Goal: Task Accomplishment & Management: Complete application form

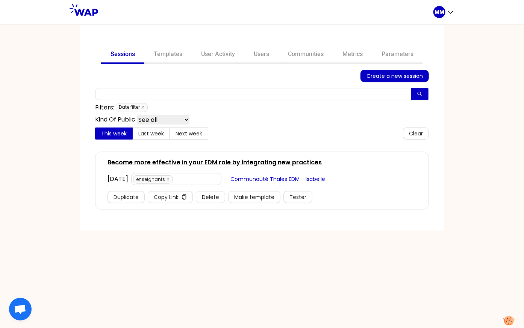
click at [147, 158] on link "Become more effective in your EDM role by integrating new practices" at bounding box center [214, 162] width 214 height 9
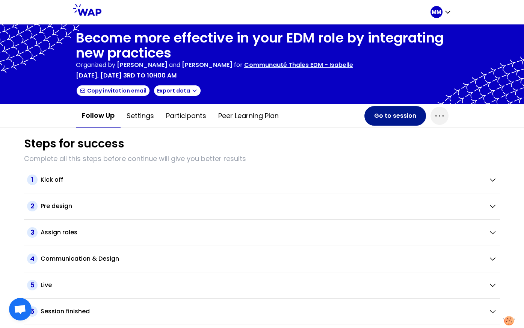
click at [383, 117] on button "Go to session" at bounding box center [396, 116] width 62 height 20
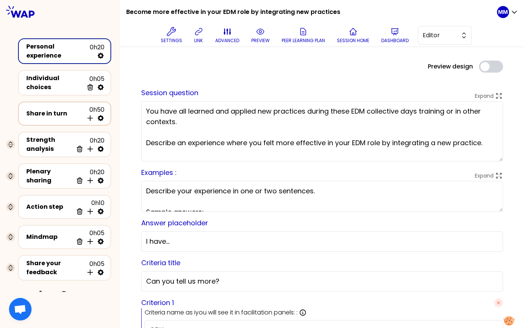
click at [47, 113] on div "Share in turn" at bounding box center [54, 113] width 57 height 9
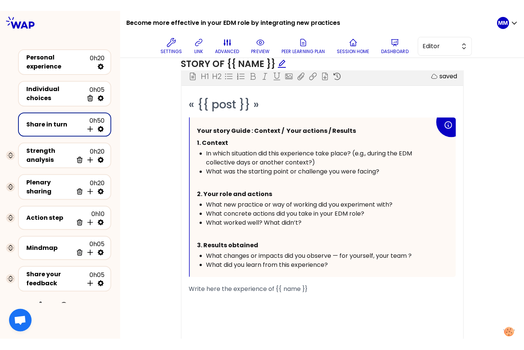
scroll to position [439, 0]
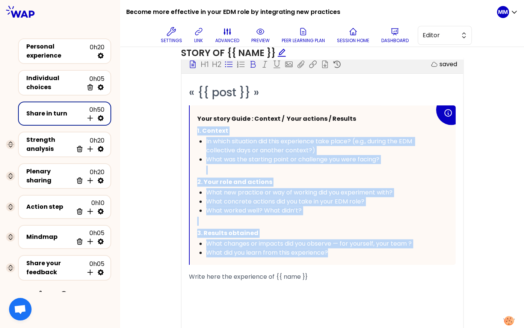
drag, startPoint x: 196, startPoint y: 127, endPoint x: 360, endPoint y: 254, distance: 208.1
click at [360, 254] on div "Your story Guide : Context / Your actions / Results 1. Context In which situati…" at bounding box center [316, 185] width 238 height 144
click at [340, 251] on div "What did you learn from this experience?" at bounding box center [320, 252] width 228 height 9
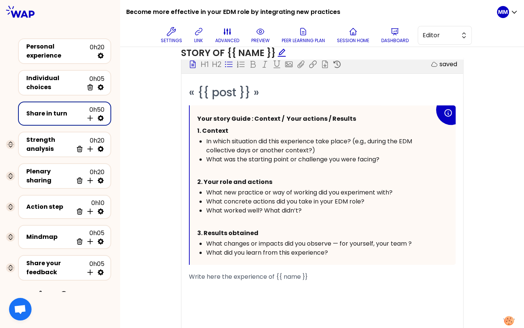
click at [227, 132] on p "1. Context" at bounding box center [316, 131] width 238 height 12
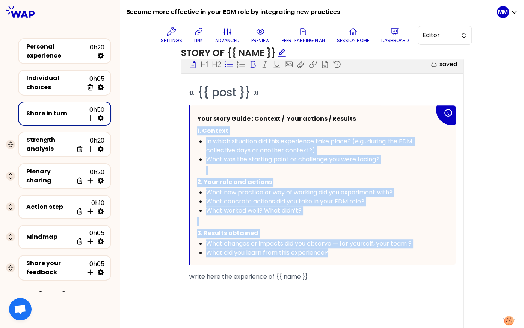
drag, startPoint x: 198, startPoint y: 128, endPoint x: 358, endPoint y: 257, distance: 205.8
click at [358, 257] on div "Your story Guide : Context / Your actions / Results 1. Context In which situati…" at bounding box center [323, 184] width 266 height 159
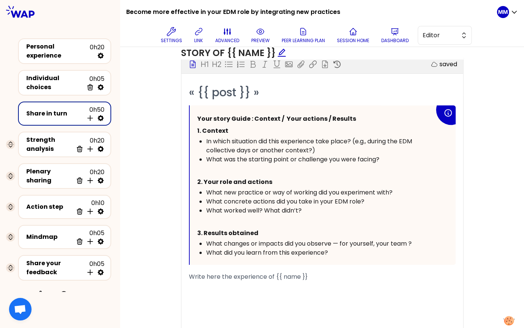
drag, startPoint x: 324, startPoint y: 173, endPoint x: 334, endPoint y: 165, distance: 13.4
click at [324, 174] on div "Your story Guide : Context / Your actions / Results 1. Context In which situati…" at bounding box center [316, 185] width 238 height 144
click at [403, 139] on span "In which situation did this experience take place? (e.g., during the EDM collec…" at bounding box center [309, 146] width 207 height 18
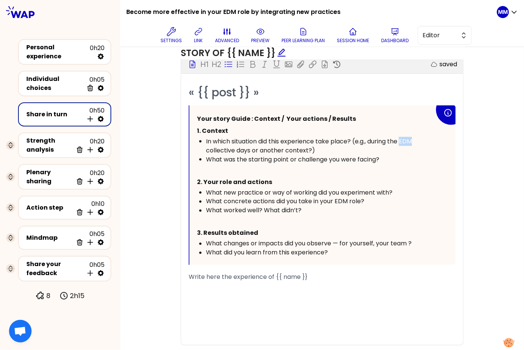
scroll to position [439, 0]
click at [151, 113] on div "Objectives Edit # Take turns telling your story ([Xmin/person]) # Each particip…" at bounding box center [322, 122] width 374 height 472
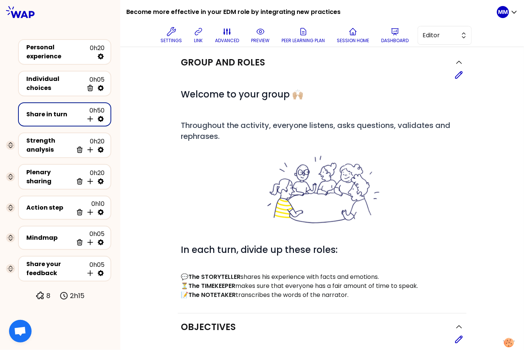
scroll to position [0, 0]
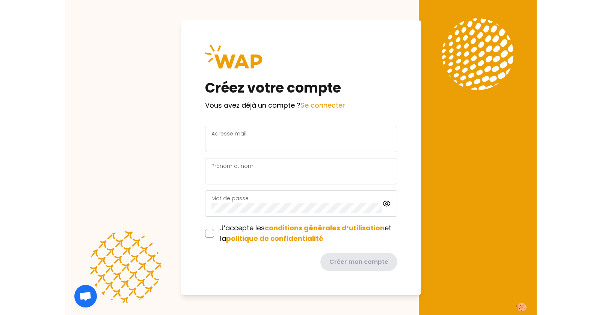
scroll to position [3, 0]
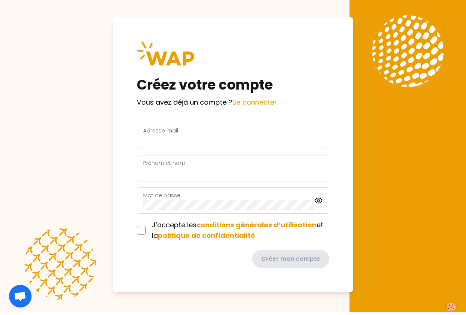
click at [216, 120] on div "Créez votre compte Vous avez déjà un compte ? Se connecter Adresse mail Prénom …" at bounding box center [233, 154] width 241 height 274
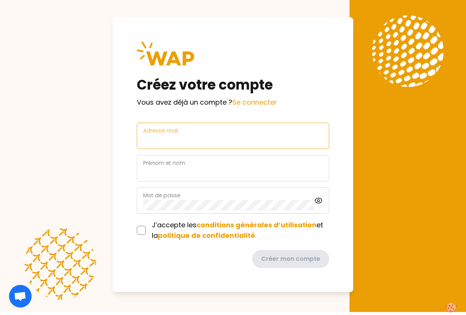
click at [220, 136] on input "Adresse mail" at bounding box center [233, 140] width 180 height 11
type input "marie-solveig@wearepeers.com"
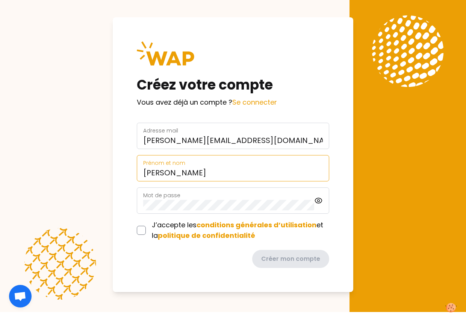
click at [239, 177] on input "[PERSON_NAME]" at bounding box center [233, 172] width 180 height 11
type input "Marie-Solveig Auger Dev"
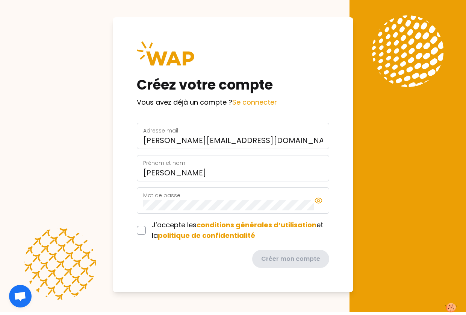
click at [318, 199] on icon at bounding box center [318, 200] width 9 height 9
drag, startPoint x: 144, startPoint y: 230, endPoint x: 160, endPoint y: 235, distance: 17.1
click at [144, 230] on input "checkbox" at bounding box center [141, 229] width 9 height 9
checkbox input "true"
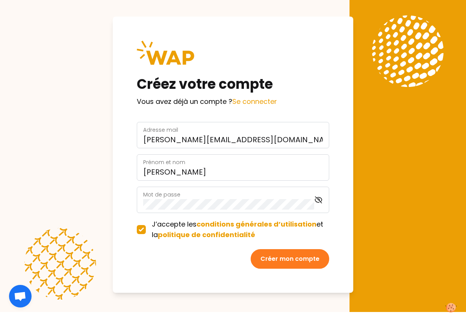
click at [280, 256] on button "Créer mon compte" at bounding box center [290, 259] width 79 height 20
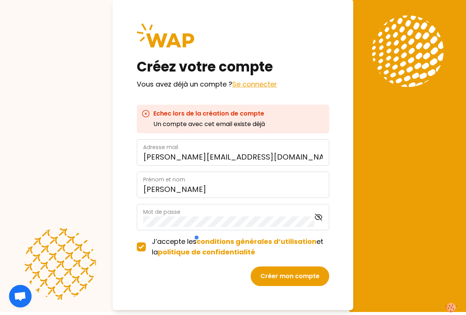
click at [255, 84] on link "Se connecter" at bounding box center [254, 83] width 45 height 9
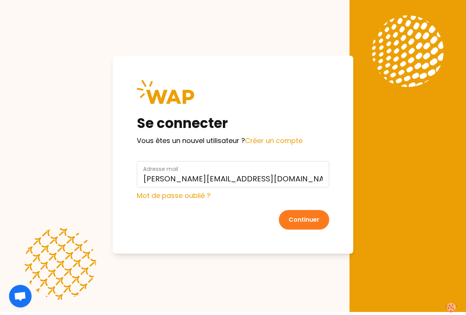
click at [306, 220] on button "Continuer" at bounding box center [304, 220] width 50 height 20
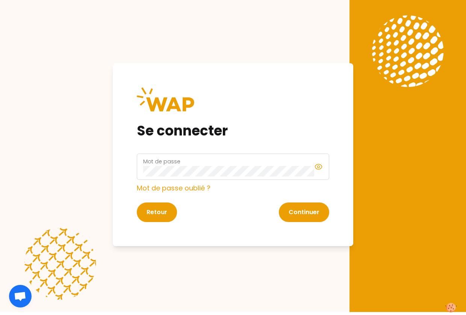
click at [322, 166] on icon at bounding box center [318, 166] width 7 height 5
click at [308, 211] on button "Continuer" at bounding box center [304, 212] width 50 height 20
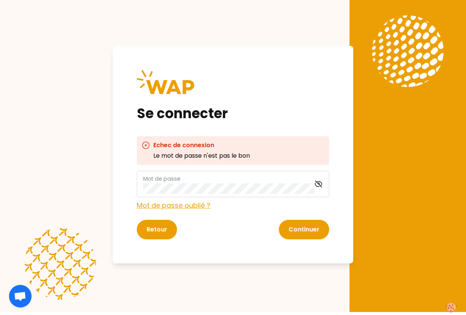
click at [197, 206] on link "Mot de passe oublié ?" at bounding box center [174, 204] width 74 height 9
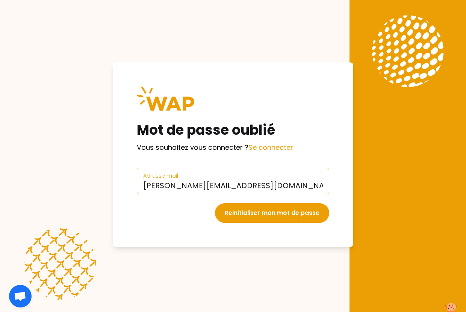
click at [195, 184] on input "marie-solveig@wearepeers.com" at bounding box center [233, 185] width 180 height 11
type input "marie-solveig+participant@wearepeers.com"
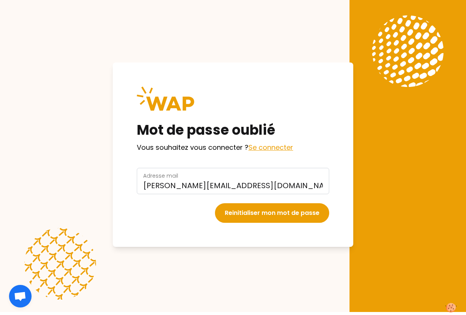
click at [274, 147] on link "Se connecter" at bounding box center [270, 146] width 45 height 9
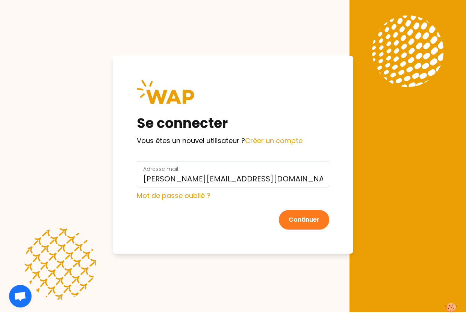
click at [301, 220] on button "Continuer" at bounding box center [304, 220] width 50 height 20
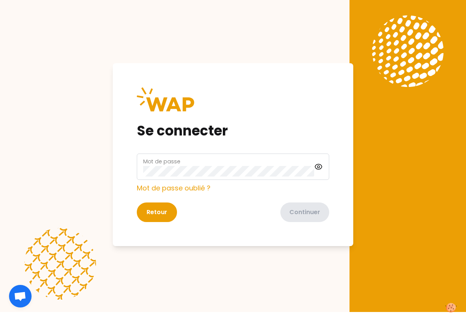
click at [208, 165] on div "Mot de passe" at bounding box center [228, 167] width 171 height 20
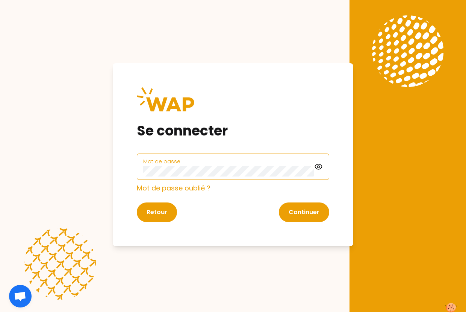
click button "Continuer" at bounding box center [304, 212] width 50 height 20
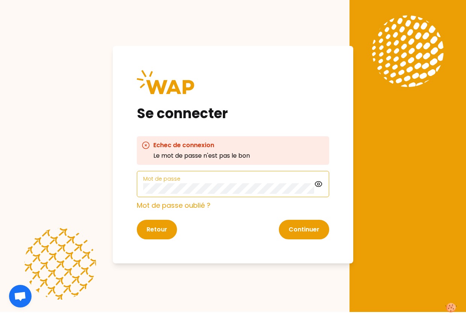
click button "Continuer" at bounding box center [304, 229] width 50 height 20
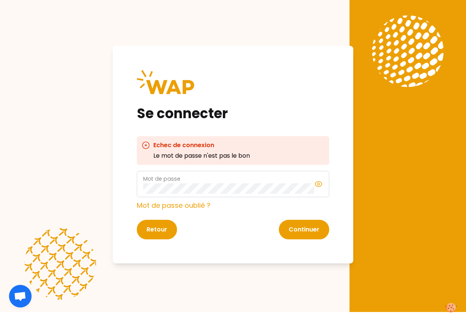
click at [315, 186] on icon at bounding box center [318, 183] width 9 height 9
click at [297, 225] on button "Continuer" at bounding box center [304, 229] width 50 height 20
drag, startPoint x: 190, startPoint y: 21, endPoint x: 201, endPoint y: 20, distance: 11.4
click at [190, 21] on div "Se connecter Echec de connexion Le mot de passe n'est pas le bon Mot de passe M…" at bounding box center [233, 154] width 466 height 315
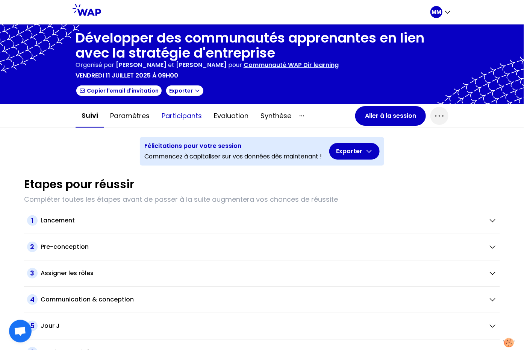
click at [176, 115] on button "Participants" at bounding box center [182, 115] width 52 height 23
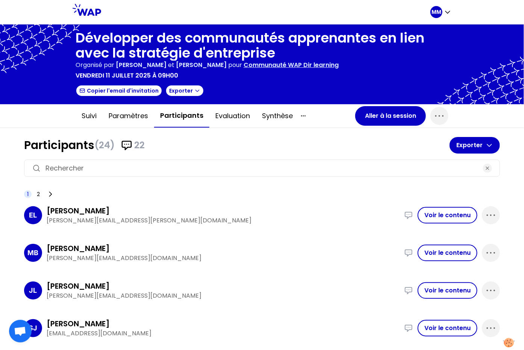
click at [121, 221] on p "edith.lemieux@airliquide.com" at bounding box center [223, 220] width 353 height 9
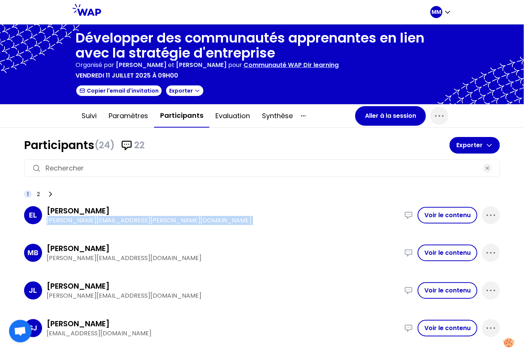
click at [121, 221] on p "edith.lemieux@airliquide.com" at bounding box center [223, 220] width 353 height 9
copy div "edith.lemieux@airliquide.com J’ai cree une communaute de community leaders pour…"
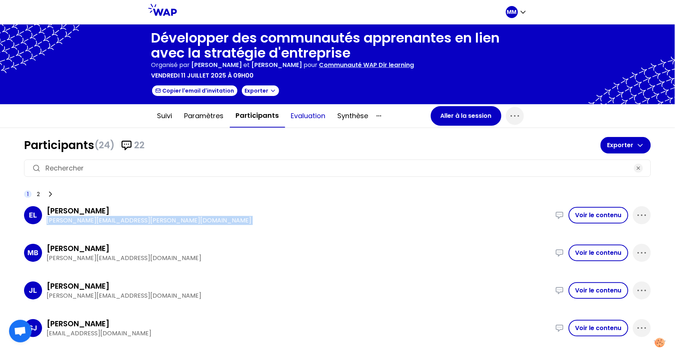
click at [288, 115] on button "Evaluation" at bounding box center [308, 115] width 47 height 23
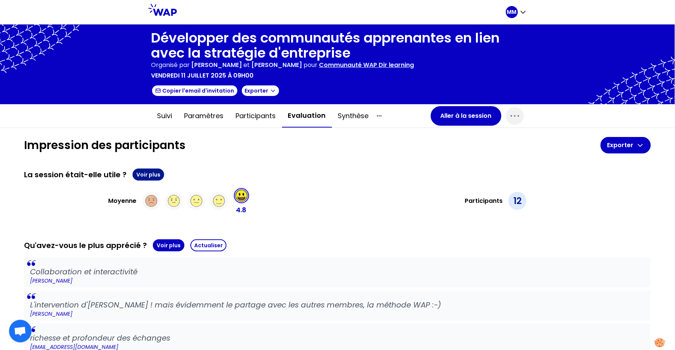
drag, startPoint x: 159, startPoint y: 176, endPoint x: 154, endPoint y: 175, distance: 4.6
click at [159, 176] on button "Voir plus" at bounding box center [149, 174] width 32 height 12
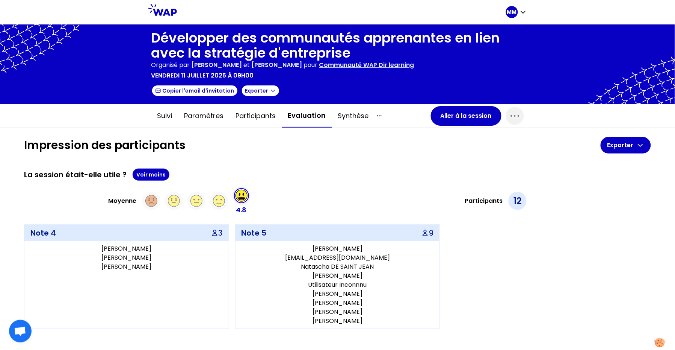
click at [136, 256] on p "diana SANTAMARIA" at bounding box center [126, 257] width 198 height 9
click at [338, 262] on p "Natascha DE SAINT JEAN" at bounding box center [338, 266] width 198 height 9
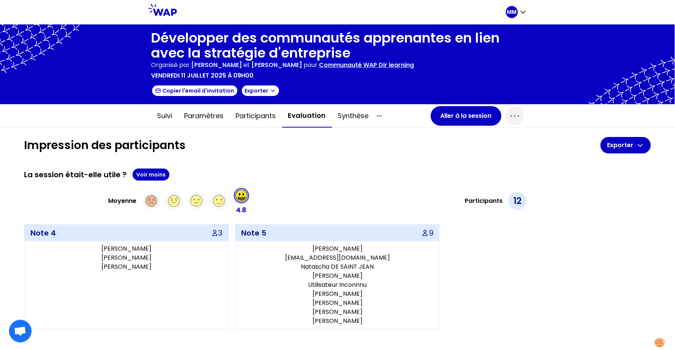
click at [339, 253] on p "kenza_benomar@carrefour.com" at bounding box center [338, 257] width 198 height 9
drag, startPoint x: 339, startPoint y: 253, endPoint x: 363, endPoint y: 236, distance: 29.2
click at [339, 253] on p "kenza_benomar@carrefour.com" at bounding box center [338, 257] width 198 height 9
copy p "kenza_benomar@carrefour.com"
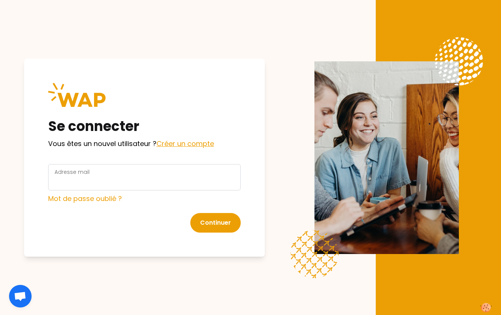
click at [177, 145] on link "Créer un compte" at bounding box center [184, 143] width 57 height 9
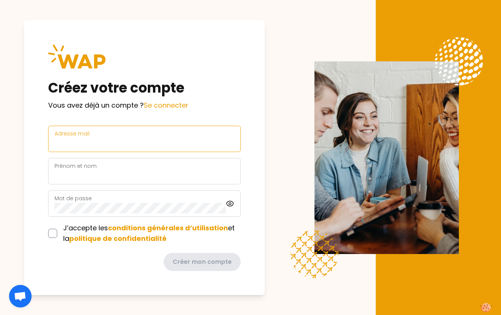
click at [126, 144] on input "Adresse mail" at bounding box center [144, 143] width 180 height 11
type input "[EMAIL_ADDRESS][DOMAIN_NAME]"
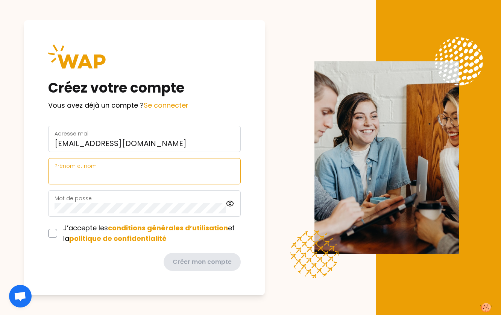
type input "[PERSON_NAME]"
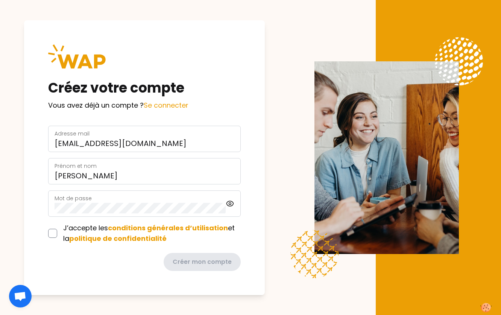
drag, startPoint x: 230, startPoint y: 201, endPoint x: 194, endPoint y: 208, distance: 37.1
click at [230, 202] on div "Mot de passe" at bounding box center [144, 203] width 192 height 26
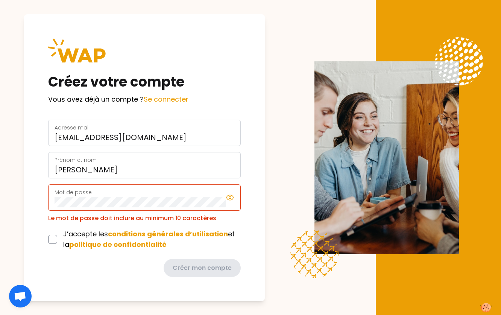
click at [229, 198] on icon at bounding box center [230, 197] width 2 height 2
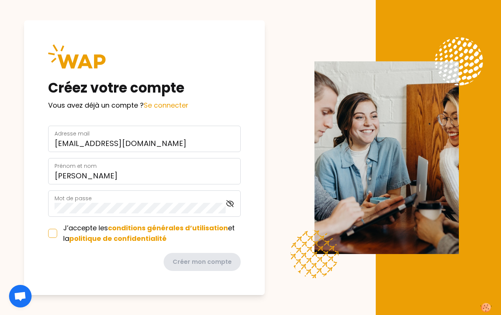
click at [52, 232] on input "checkbox" at bounding box center [52, 232] width 9 height 9
checkbox input "true"
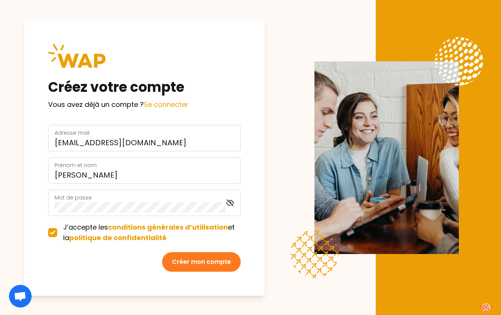
click at [195, 263] on button "Créer mon compte" at bounding box center [201, 262] width 79 height 20
